Goal: Understand process/instructions

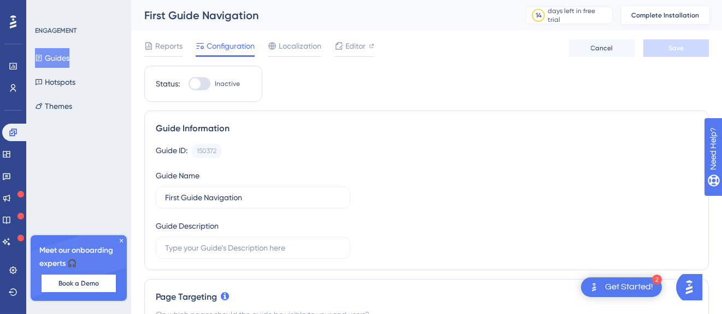
click at [666, 17] on span "Complete Installation" at bounding box center [665, 15] width 68 height 9
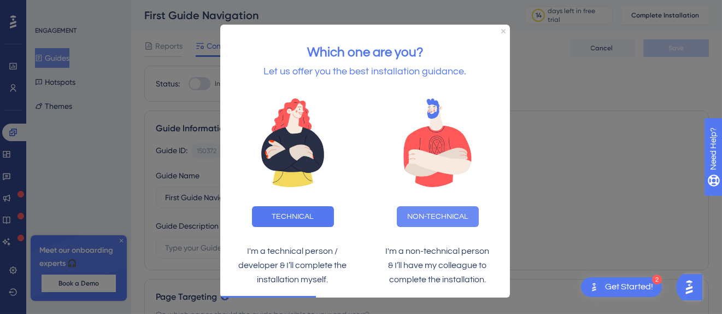
click at [436, 213] on button "NON-TECHNICAL" at bounding box center [437, 216] width 82 height 21
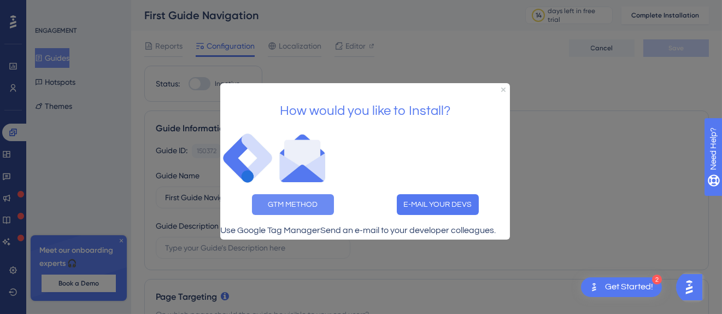
click at [311, 198] on button "GTM METHOD" at bounding box center [292, 203] width 82 height 21
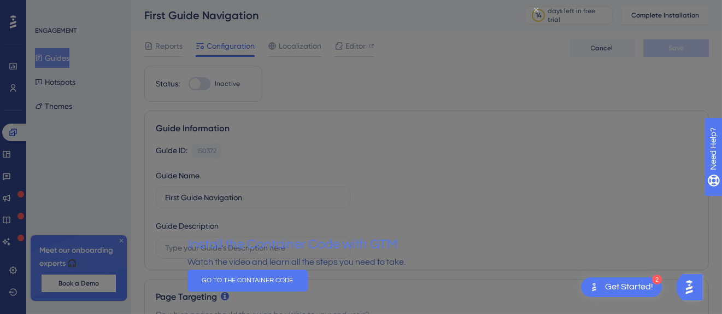
click at [536, 10] on icon "Close Preview" at bounding box center [535, 9] width 4 height 4
